Goal: Task Accomplishment & Management: Manage account settings

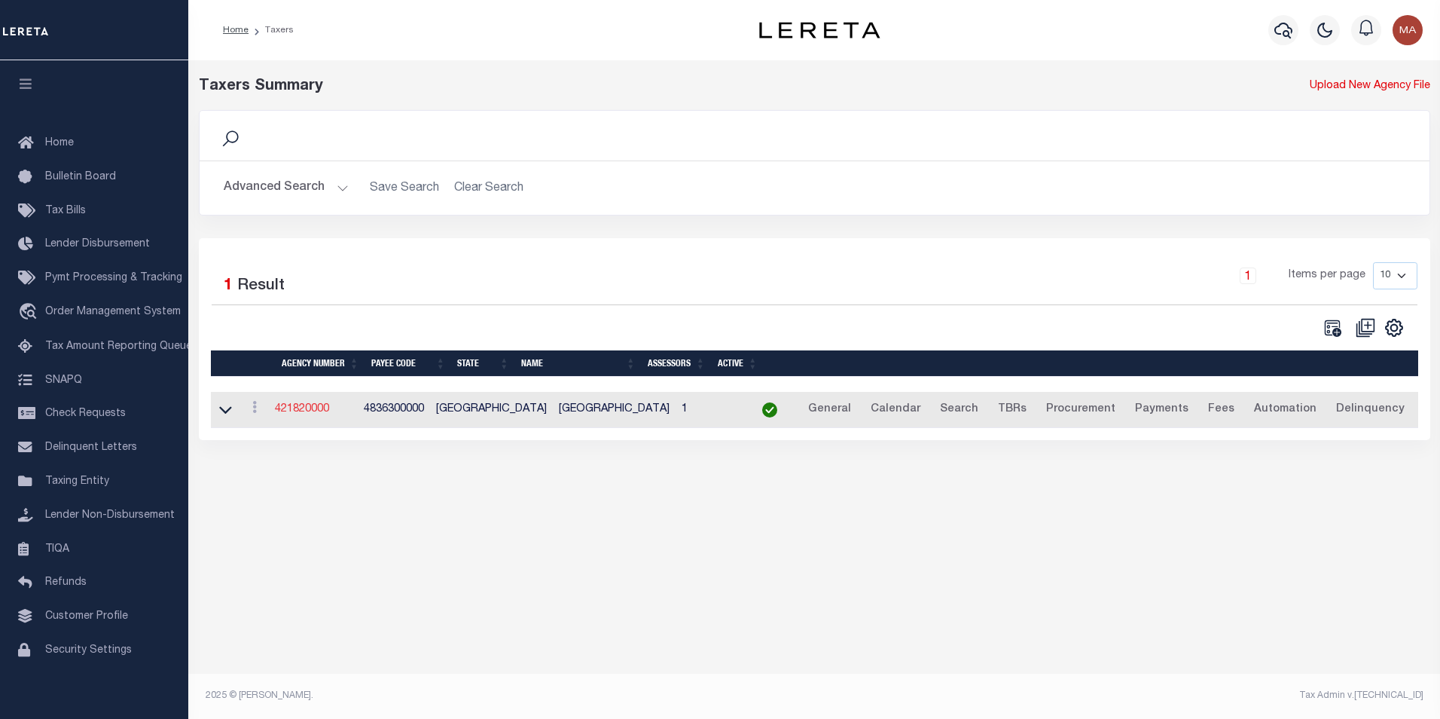
click at [314, 411] on link "421820000" at bounding box center [302, 409] width 54 height 11
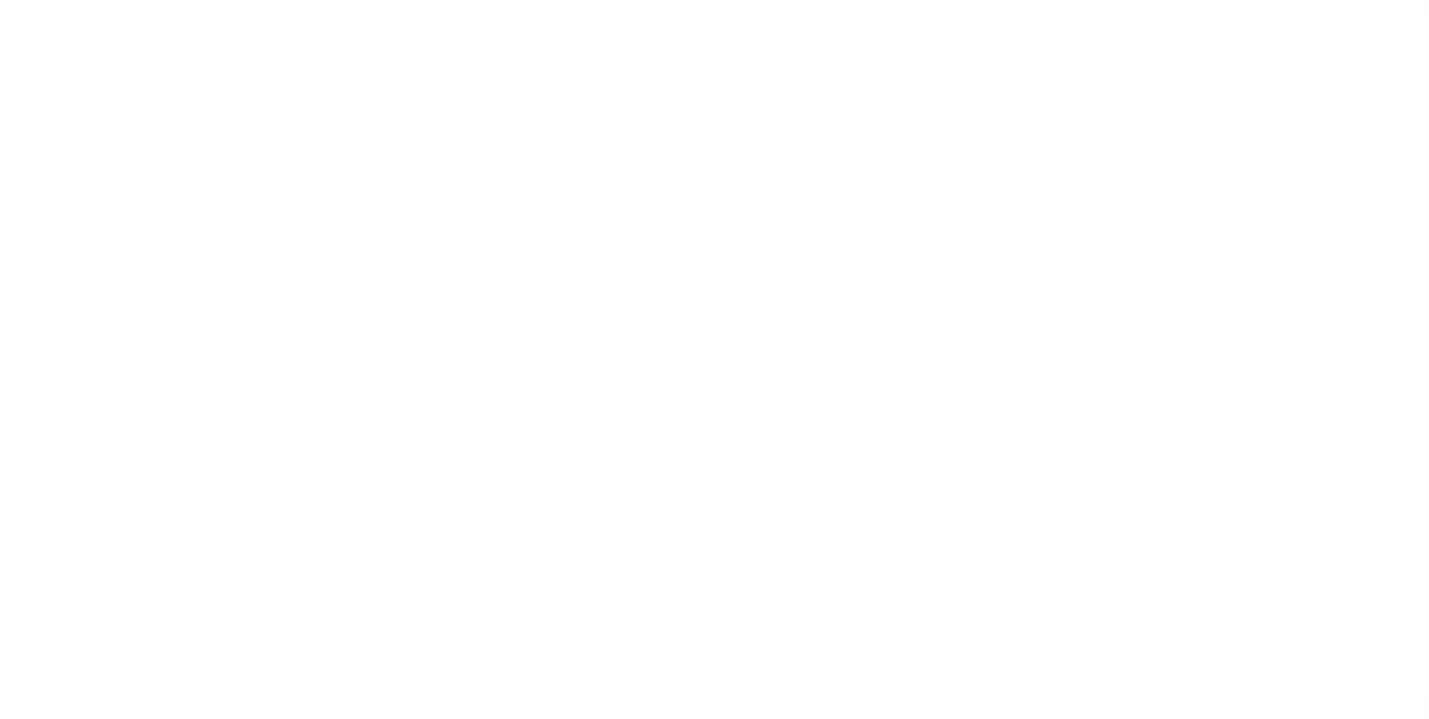
select select
checkbox input "false"
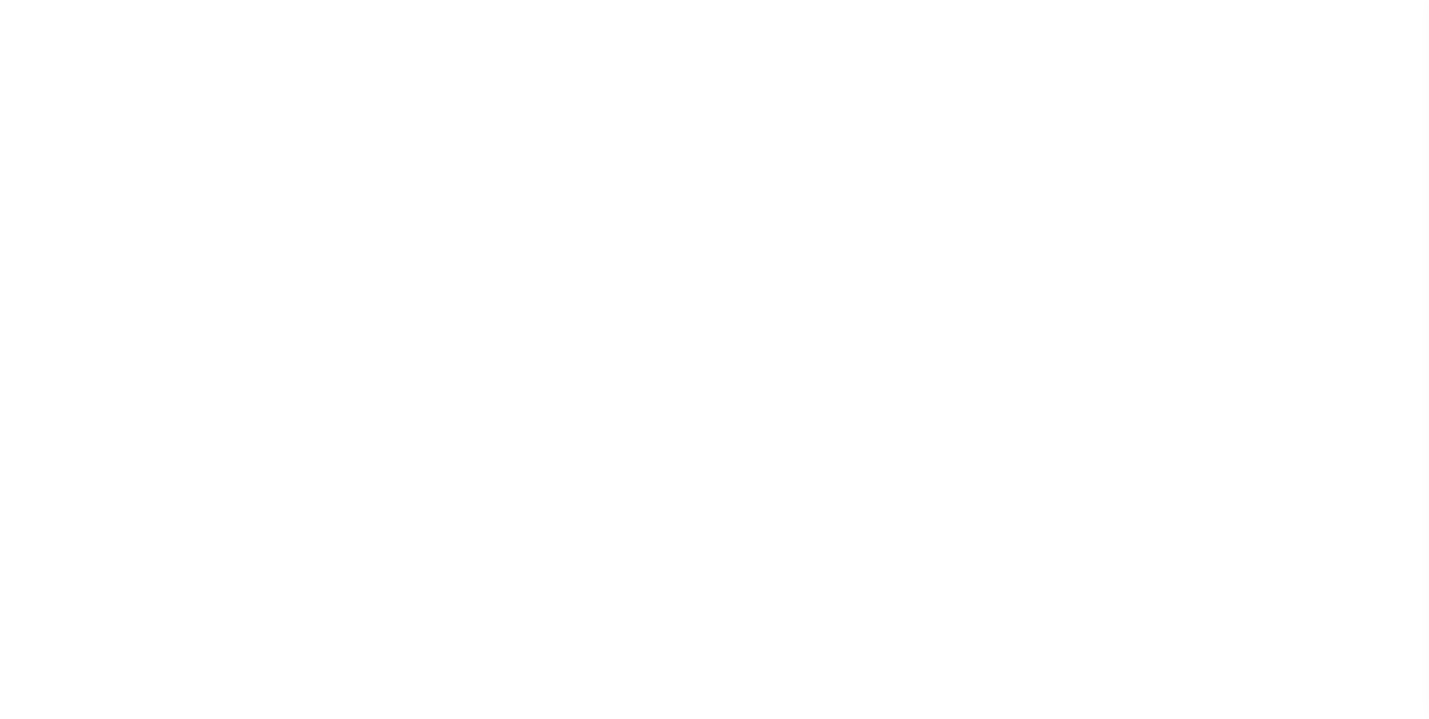
checkbox input "false"
type input "4836300000"
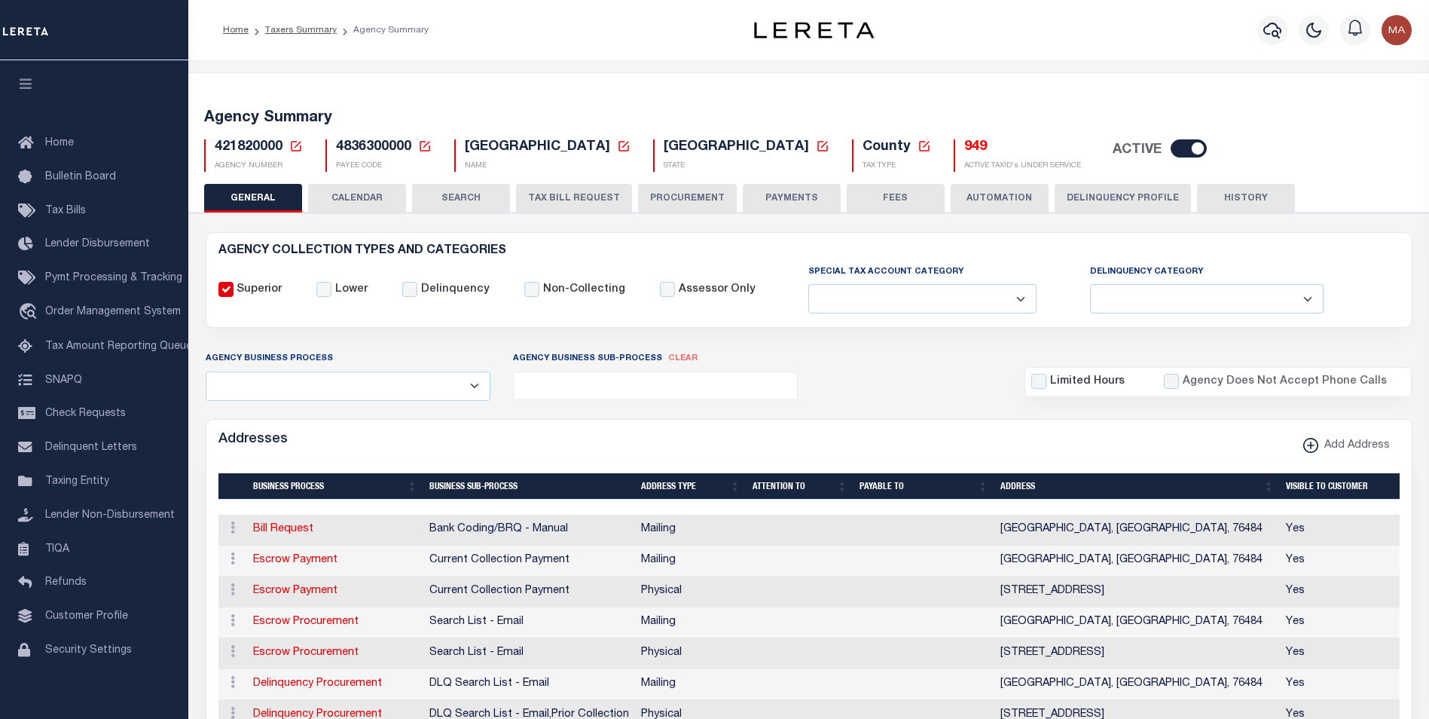
click at [1171, 151] on input "checkbox" at bounding box center [1189, 148] width 36 height 18
checkbox input "false"
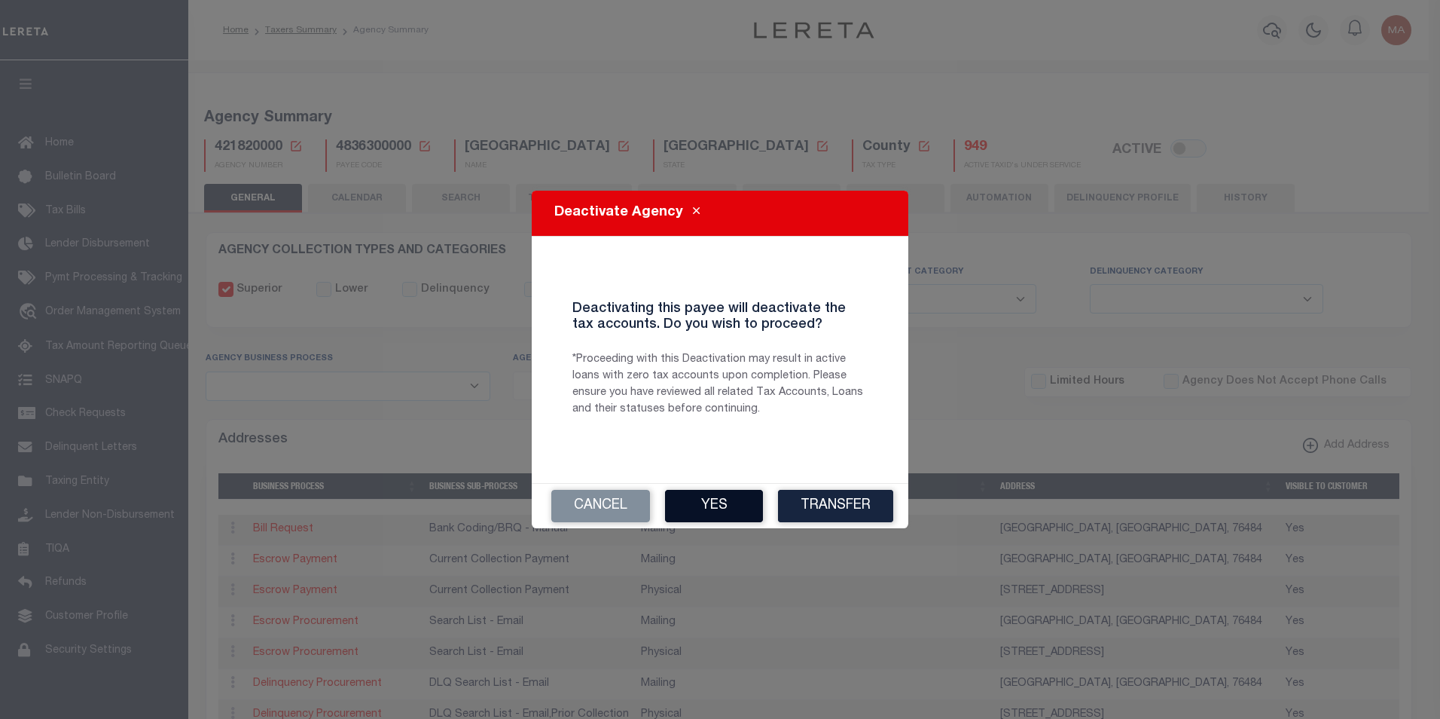
click at [719, 514] on button "Yes" at bounding box center [714, 506] width 98 height 32
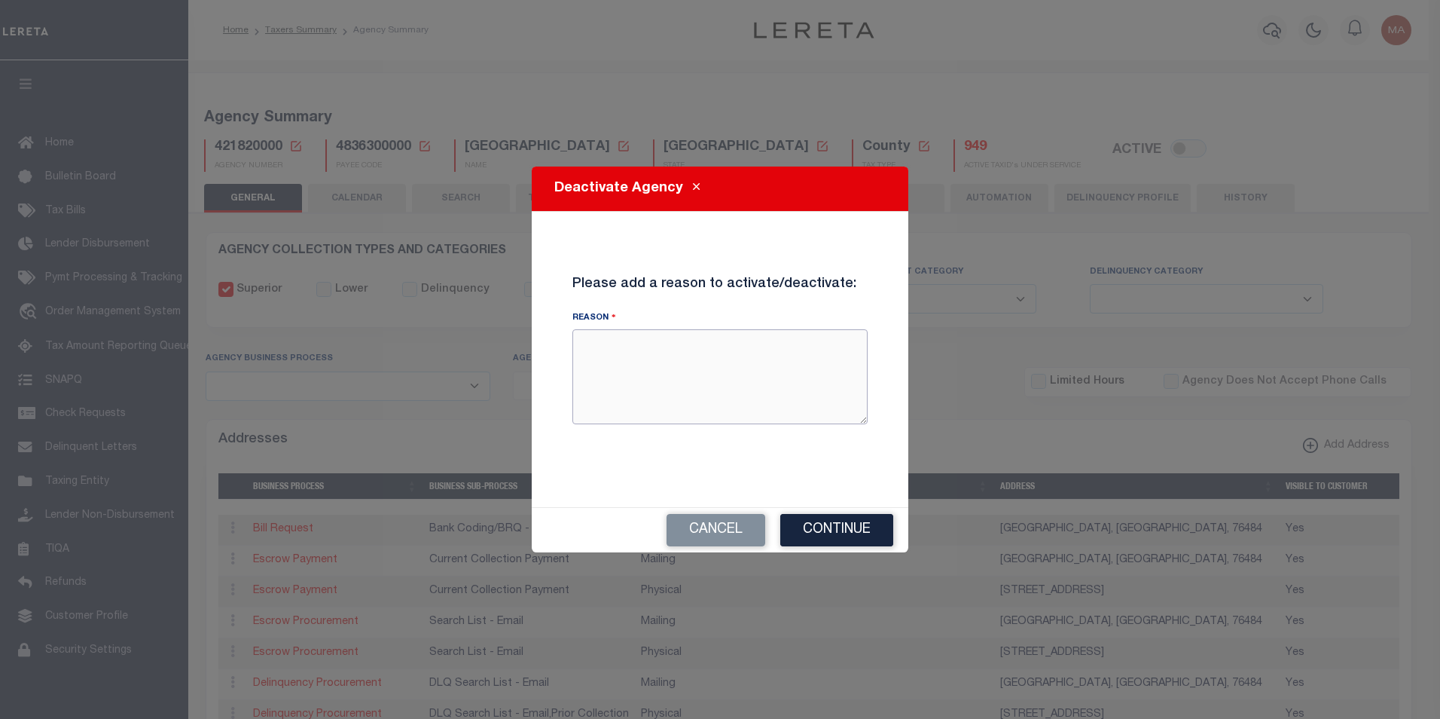
click at [630, 374] on textarea "Reason" at bounding box center [719, 376] width 295 height 95
type textarea "test 040925"
click at [843, 530] on button "Continue" at bounding box center [836, 530] width 113 height 32
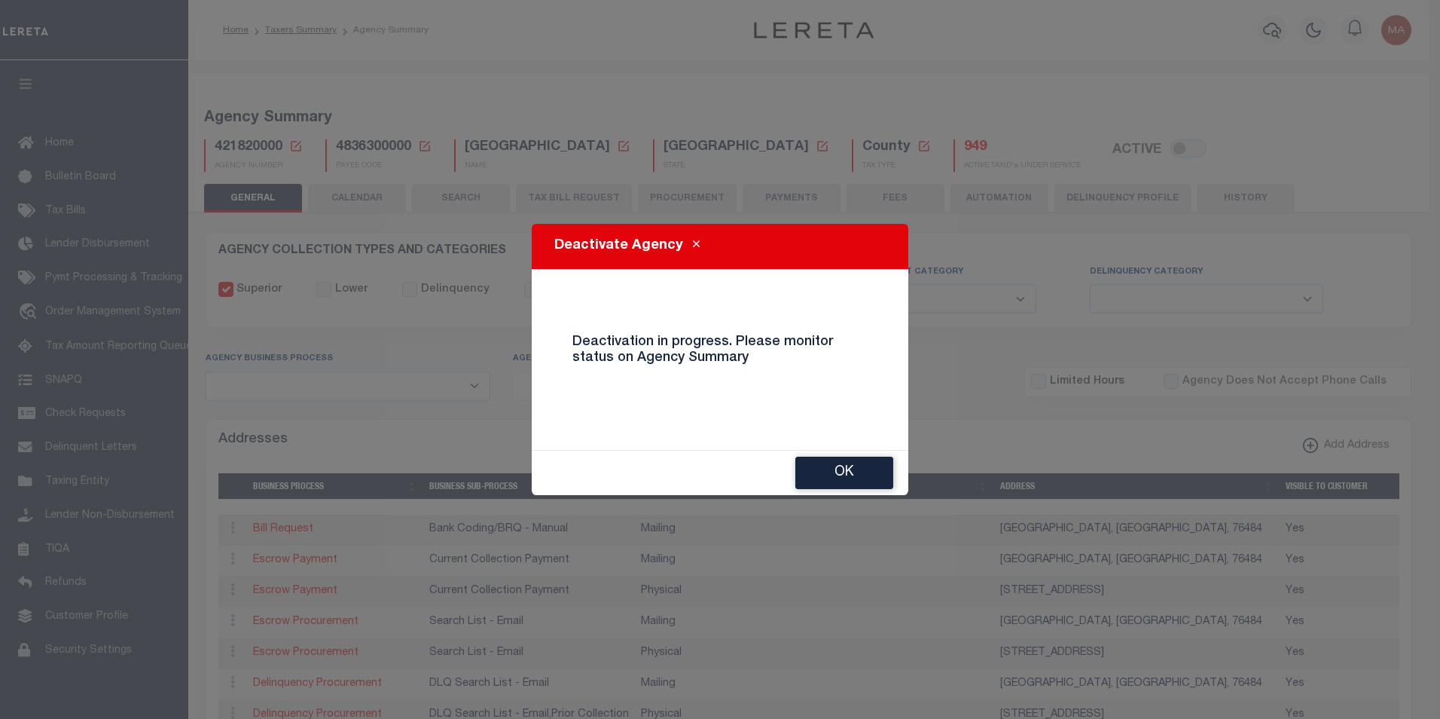
click at [865, 478] on button "OK" at bounding box center [844, 472] width 98 height 32
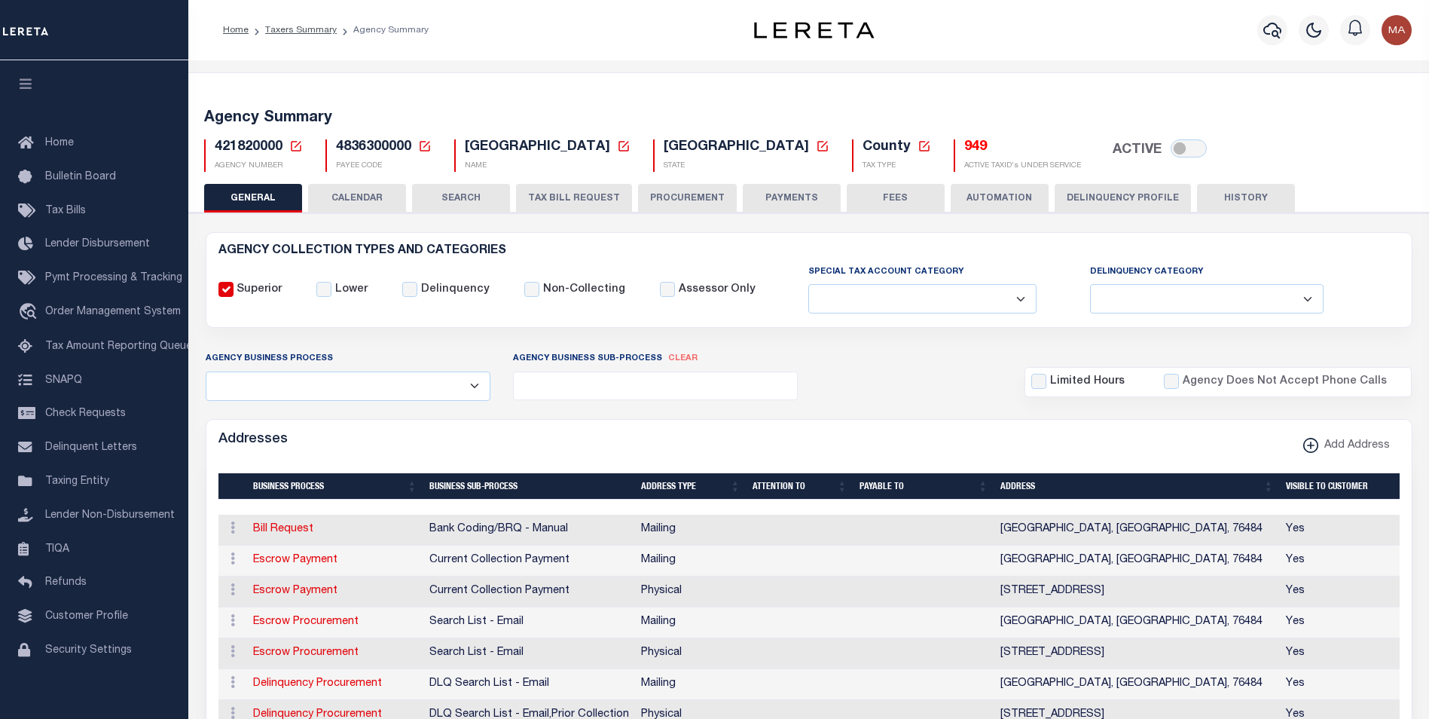
checkbox input "true"
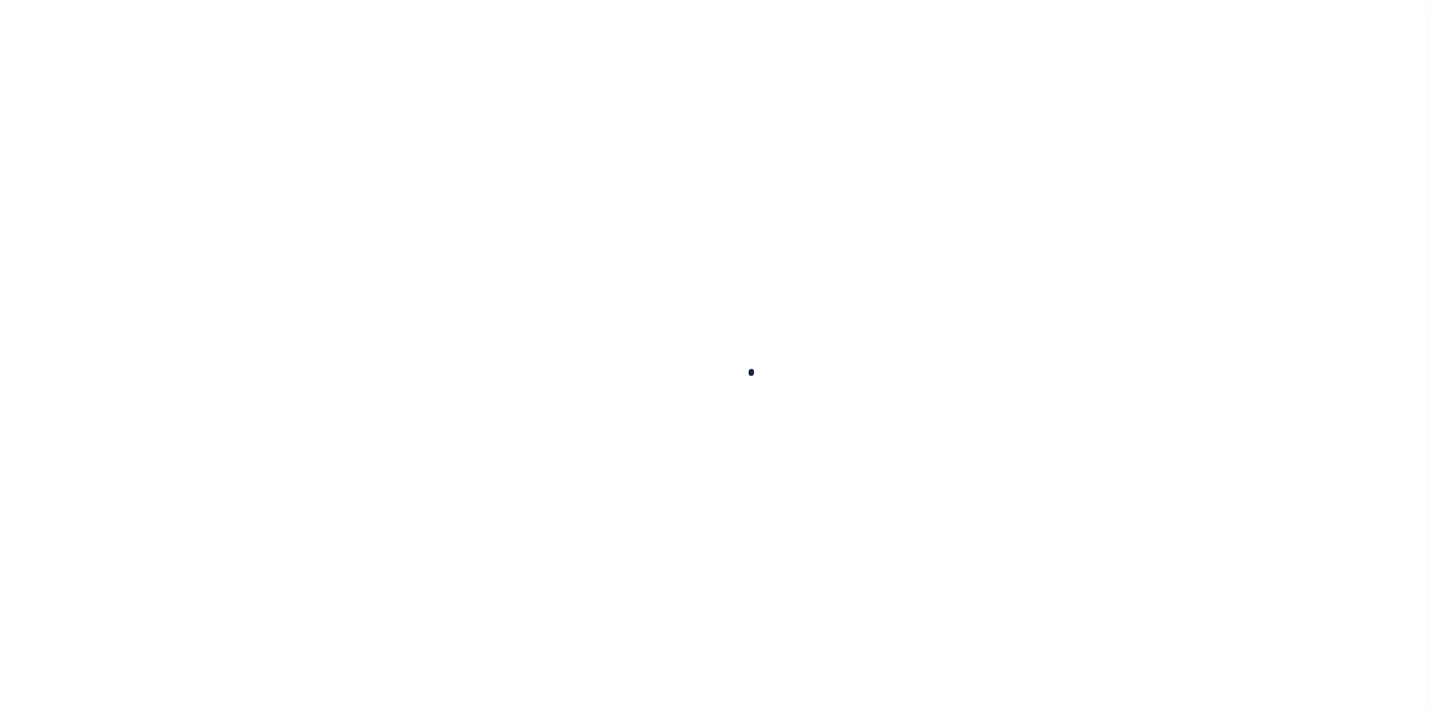
select select
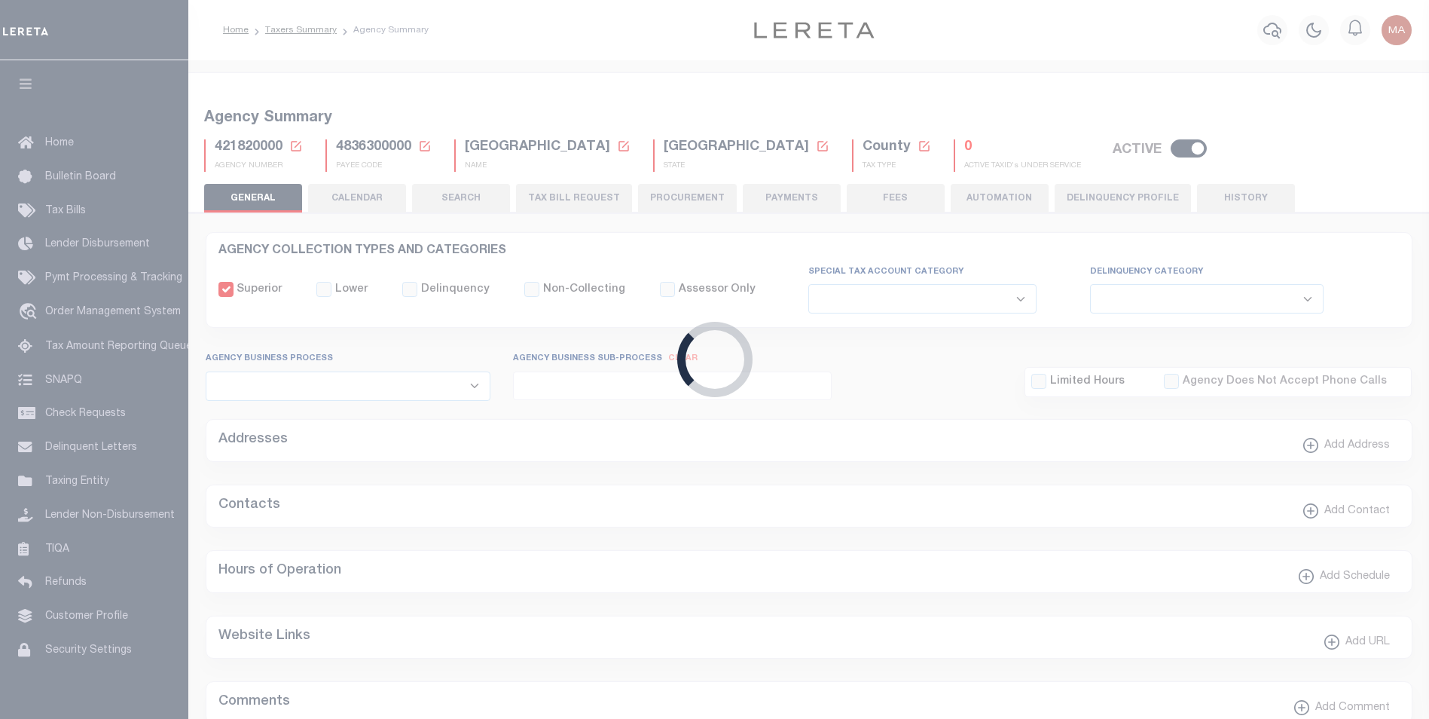
checkbox input "false"
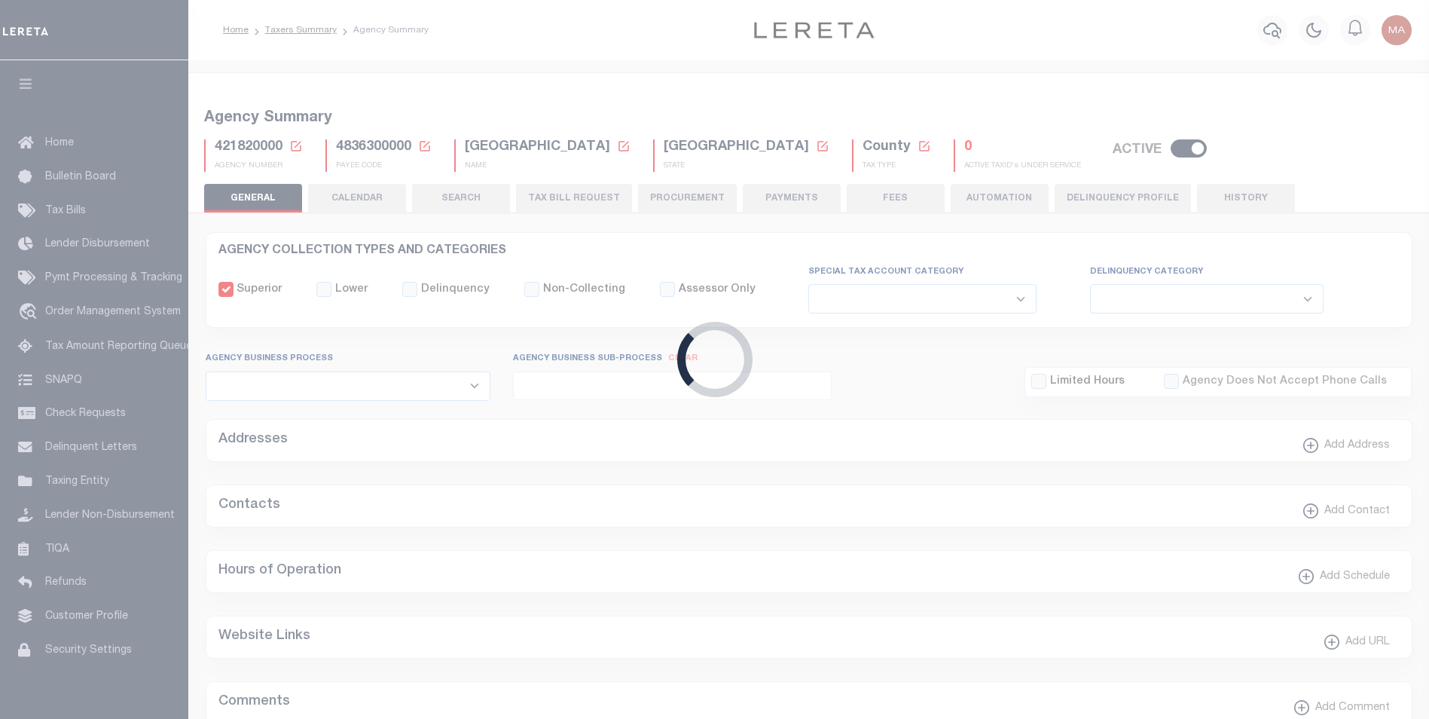
type input "4836300000"
